Goal: Transaction & Acquisition: Purchase product/service

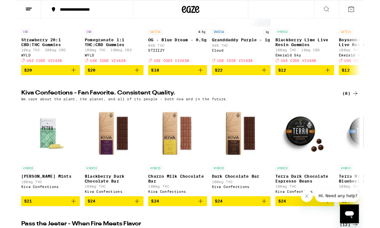
scroll to position [51, 0]
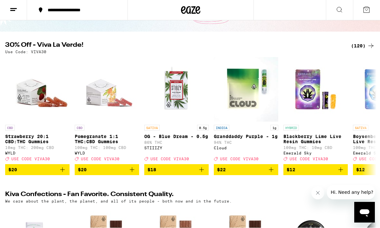
click at [373, 42] on icon at bounding box center [371, 46] width 8 height 8
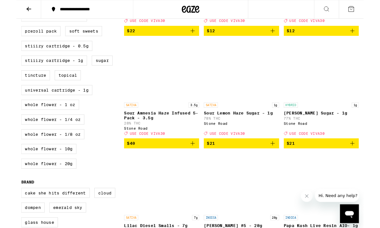
scroll to position [295, 0]
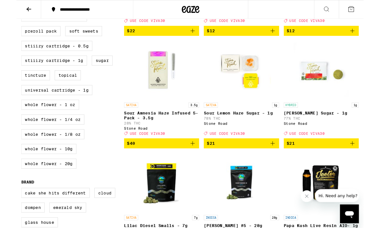
click at [65, 120] on label "Whole Flower - 1 oz" at bounding box center [36, 114] width 63 height 11
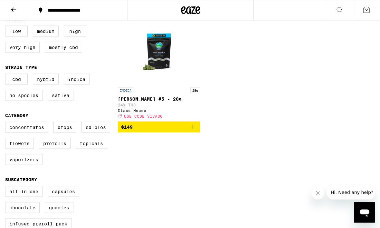
scroll to position [74, 0]
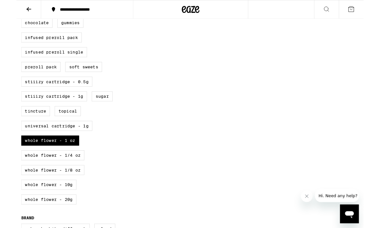
click at [65, 159] on label "Whole Flower - 1 oz" at bounding box center [36, 153] width 63 height 11
click at [7, 5] on input "Whole Flower - 1 oz" at bounding box center [6, 4] width 0 height 0
checkbox input "false"
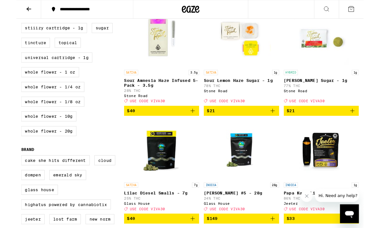
scroll to position [331, 0]
click at [70, 101] on label "Whole Flower - 1/4 oz" at bounding box center [39, 95] width 69 height 11
checkbox input "true"
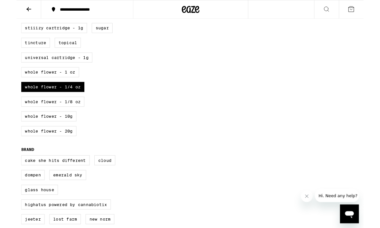
click at [72, 117] on label "Whole Flower - 1/8 oz" at bounding box center [39, 111] width 69 height 11
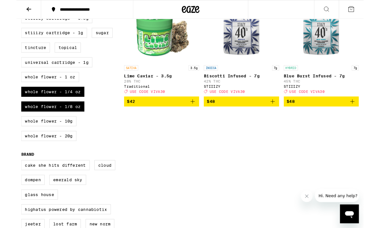
scroll to position [328, 0]
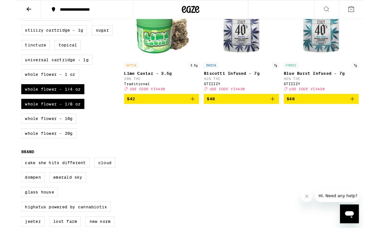
click at [65, 119] on label "Whole Flower - 1/8 oz" at bounding box center [39, 113] width 69 height 11
checkbox input "false"
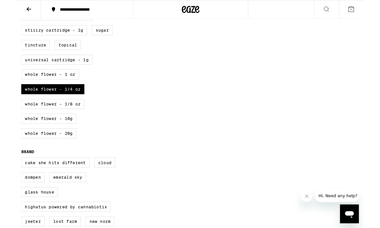
click at [70, 103] on label "Whole Flower - 1/4 oz" at bounding box center [39, 97] width 69 height 11
checkbox input "false"
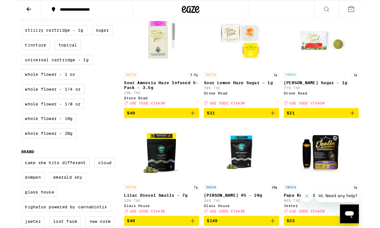
click at [61, 135] on label "Whole Flower - 10g" at bounding box center [35, 129] width 61 height 11
checkbox input "true"
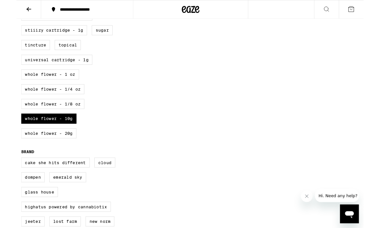
click at [60, 151] on label "Whole Flower - 20g" at bounding box center [35, 145] width 61 height 11
checkbox input "true"
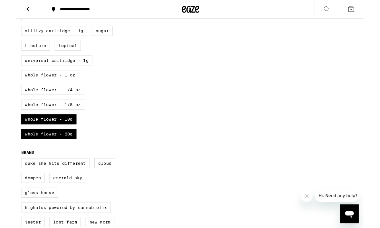
scroll to position [328, 0]
click at [64, 136] on label "Whole Flower - 10g" at bounding box center [35, 130] width 61 height 11
checkbox input "false"
click at [60, 152] on label "Whole Flower - 20g" at bounding box center [35, 146] width 61 height 11
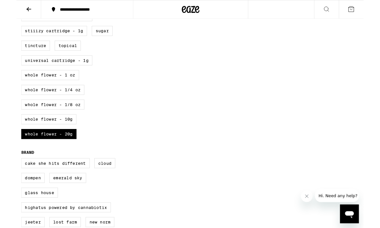
checkbox input "false"
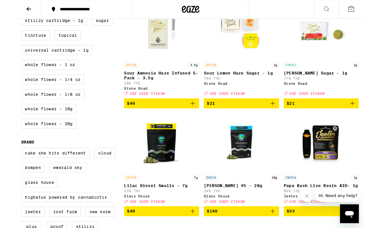
scroll to position [339, 0]
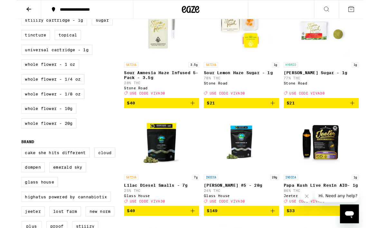
click at [70, 108] on label "Whole Flower - 1/8 oz" at bounding box center [39, 102] width 69 height 11
checkbox input "true"
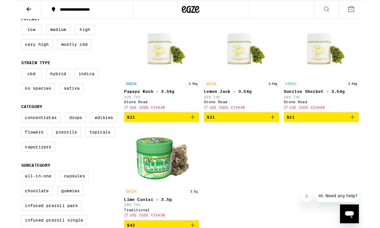
scroll to position [73, 0]
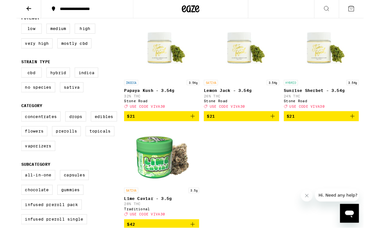
click at [278, 131] on icon "Add to bag" at bounding box center [281, 128] width 8 height 8
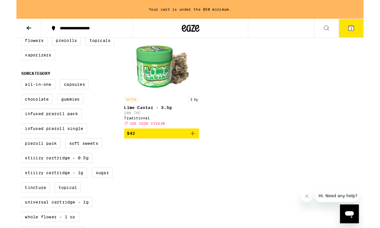
scroll to position [193, 0]
click at [57, 178] on label "STIIIZY Cartridge - 0.5g" at bounding box center [44, 173] width 78 height 11
click at [7, 88] on input "STIIIZY Cartridge - 0.5g" at bounding box center [6, 88] width 0 height 0
checkbox input "true"
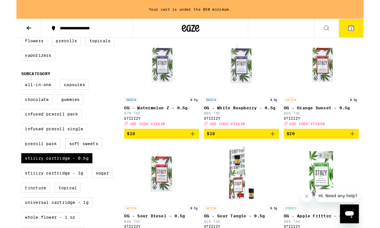
click at [57, 195] on label "STIIIZY Cartridge - 1g" at bounding box center [41, 189] width 72 height 11
click at [7, 88] on input "STIIIZY Cartridge - 1g" at bounding box center [6, 88] width 0 height 0
checkbox input "true"
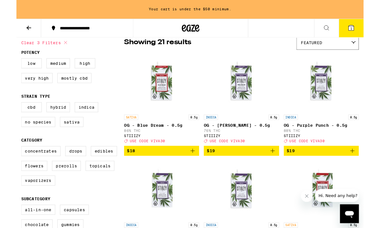
scroll to position [56, 0]
click at [81, 122] on label "Indica" at bounding box center [77, 117] width 26 height 11
click at [7, 113] on input "Indica" at bounding box center [6, 113] width 0 height 0
checkbox input "true"
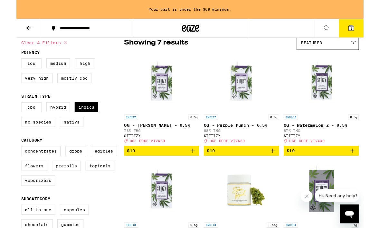
click at [49, 123] on label "Hybrid" at bounding box center [46, 117] width 26 height 11
click at [7, 113] on input "Hybrid" at bounding box center [6, 113] width 0 height 0
checkbox input "true"
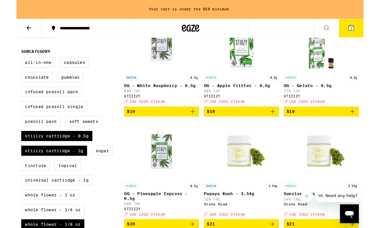
scroll to position [217, 0]
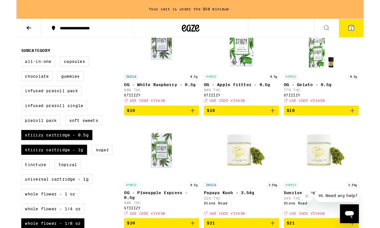
click at [283, 125] on icon "Add to bag" at bounding box center [281, 121] width 8 height 8
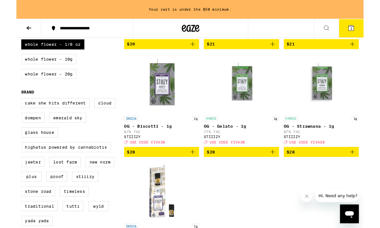
scroll to position [418, 0]
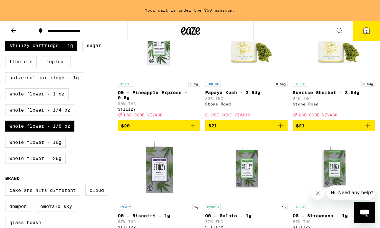
click at [70, 51] on label "STIIIZY Cartridge - 1g" at bounding box center [41, 45] width 72 height 11
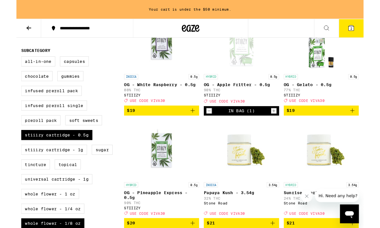
scroll to position [219, 0]
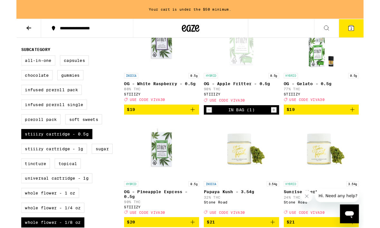
click at [193, 125] on button "$19" at bounding box center [159, 119] width 82 height 11
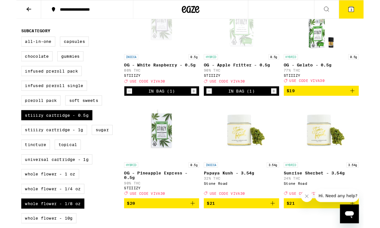
click at [369, 11] on icon at bounding box center [367, 10] width 6 height 6
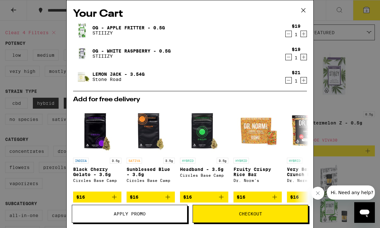
click at [290, 57] on icon "Decrement" at bounding box center [289, 57] width 4 height 0
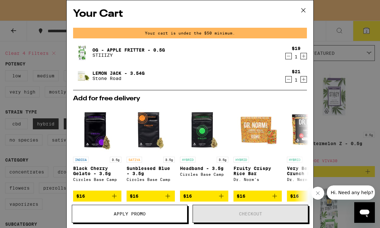
click at [304, 9] on icon at bounding box center [304, 10] width 10 height 10
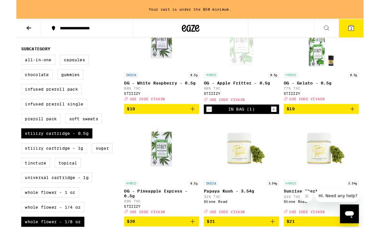
scroll to position [220, 0]
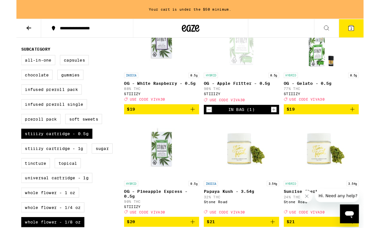
click at [64, 168] on label "STIIIZY Cartridge - 1g" at bounding box center [41, 162] width 72 height 11
click at [7, 62] on input "STIIIZY Cartridge - 1g" at bounding box center [6, 61] width 0 height 0
checkbox input "true"
click at [72, 152] on label "STIIIZY Cartridge - 0.5g" at bounding box center [44, 146] width 78 height 11
click at [7, 62] on input "STIIIZY Cartridge - 0.5g" at bounding box center [6, 61] width 0 height 0
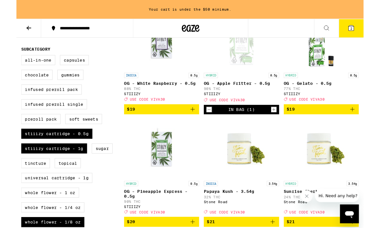
checkbox input "false"
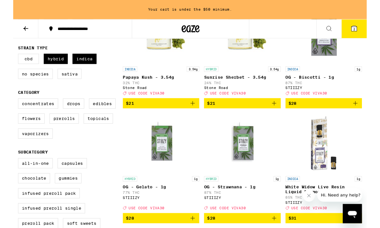
scroll to position [158, 0]
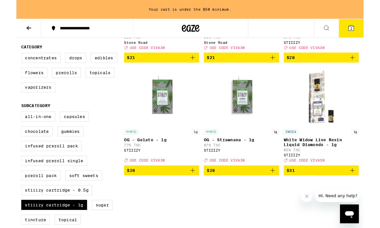
click at [364, 190] on span "$31" at bounding box center [334, 186] width 76 height 8
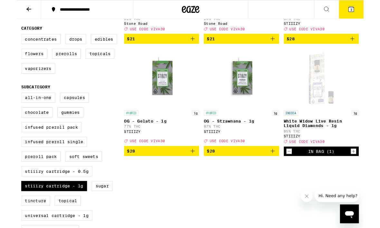
click at [362, 10] on button "3" at bounding box center [366, 10] width 27 height 20
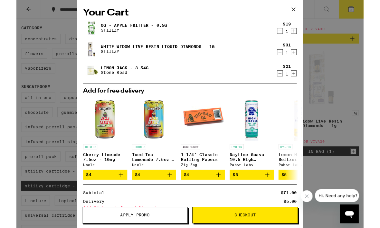
click at [308, 7] on icon at bounding box center [304, 10] width 10 height 10
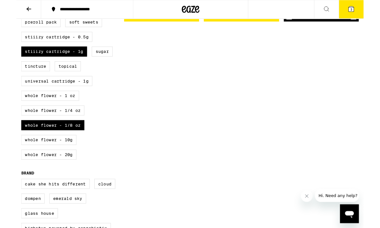
scroll to position [305, 0]
click at [63, 78] on label "Topical" at bounding box center [56, 72] width 29 height 11
checkbox input "true"
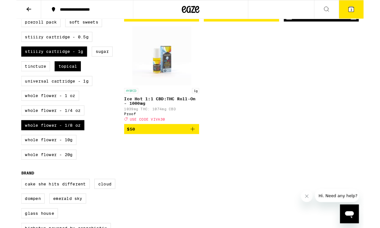
click at [65, 142] on label "Whole Flower - 1/8 oz" at bounding box center [39, 136] width 69 height 11
checkbox input "false"
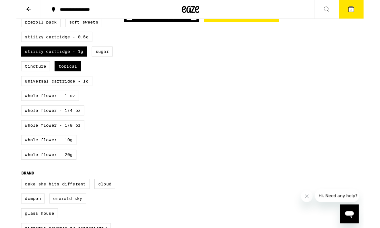
click at [60, 62] on label "STIIIZY Cartridge - 1g" at bounding box center [41, 56] width 72 height 11
checkbox input "false"
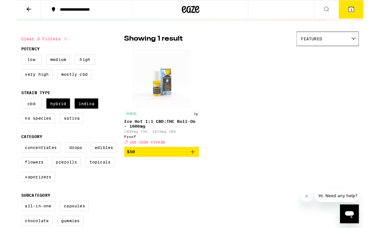
scroll to position [41, 0]
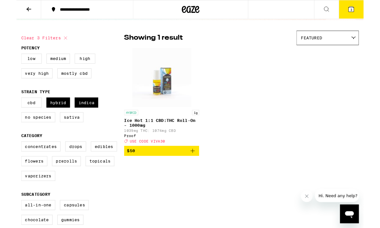
click at [15, 9] on icon at bounding box center [13, 10] width 5 height 5
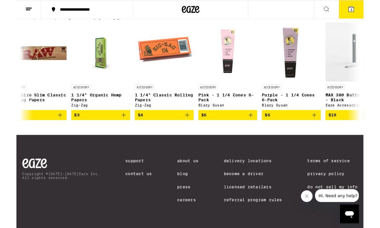
scroll to position [0, 571]
click at [329, 130] on icon "Add to bag" at bounding box center [326, 126] width 8 height 8
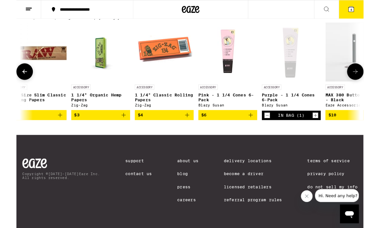
click at [369, 13] on icon at bounding box center [367, 10] width 6 height 6
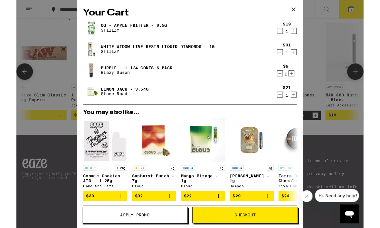
click at [305, 9] on icon at bounding box center [304, 10] width 10 height 10
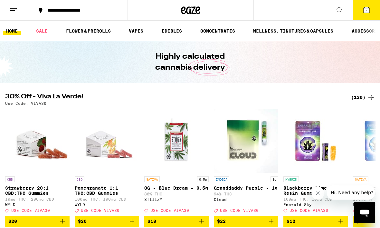
click at [368, 11] on icon at bounding box center [367, 10] width 6 height 6
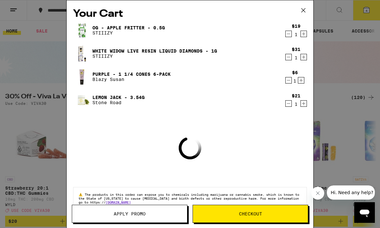
click at [154, 222] on button "Apply Promo" at bounding box center [130, 214] width 116 height 18
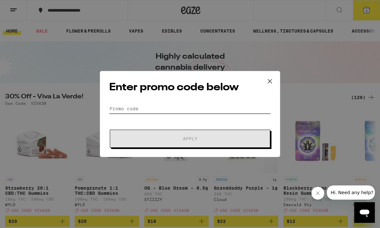
click at [184, 112] on input "Promo Code" at bounding box center [190, 109] width 162 height 10
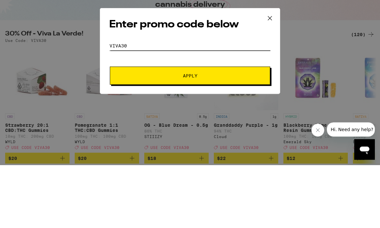
type input "Viva30"
click at [209, 129] on button "Apply" at bounding box center [190, 138] width 160 height 18
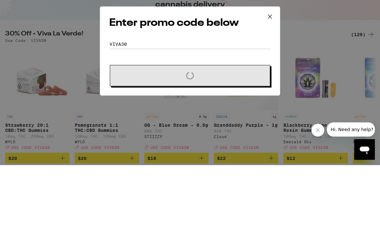
scroll to position [63, 0]
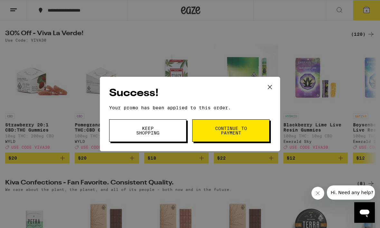
click at [233, 134] on span "Continue to payment" at bounding box center [231, 130] width 33 height 9
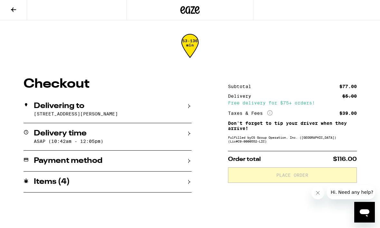
scroll to position [0, 0]
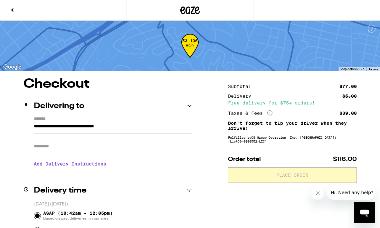
click at [106, 165] on h3 "Add Delivery Instructions" at bounding box center [113, 163] width 158 height 15
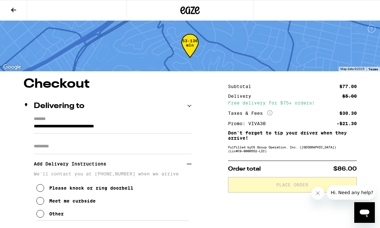
click at [44, 187] on button "Please knock or ring doorbell" at bounding box center [84, 187] width 97 height 13
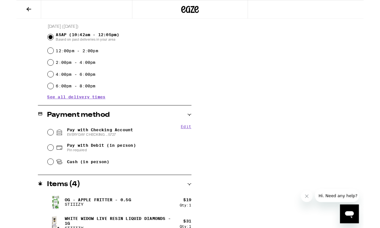
scroll to position [224, 0]
click at [43, 145] on icon at bounding box center [47, 145] width 8 height 8
click at [41, 145] on input "Pay with Checking Account EVERYDAY CHECKING ...5727" at bounding box center [37, 145] width 6 height 6
radio input "true"
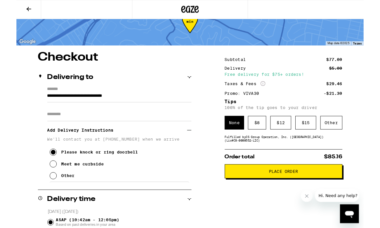
scroll to position [22, 0]
click at [285, 189] on span "Place Order" at bounding box center [292, 187] width 32 height 5
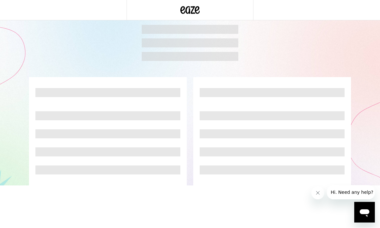
scroll to position [0, 0]
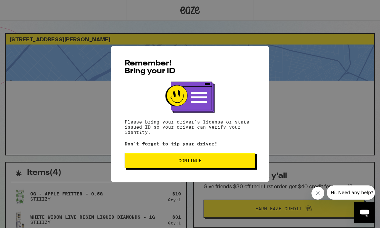
click at [193, 160] on span "Continue" at bounding box center [189, 160] width 23 height 5
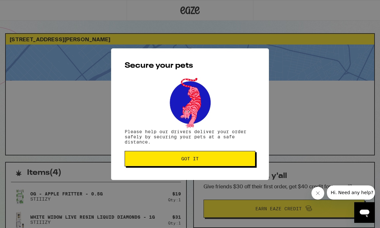
click at [219, 152] on button "Got it" at bounding box center [190, 158] width 131 height 15
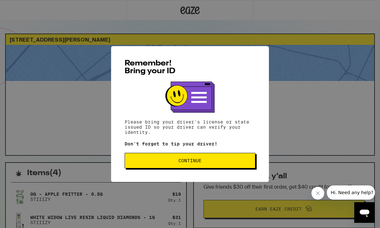
click at [216, 161] on span "Continue" at bounding box center [190, 160] width 120 height 5
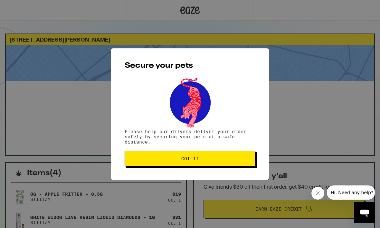
click at [212, 163] on button "Got it" at bounding box center [190, 158] width 131 height 15
